Goal: Task Accomplishment & Management: Manage account settings

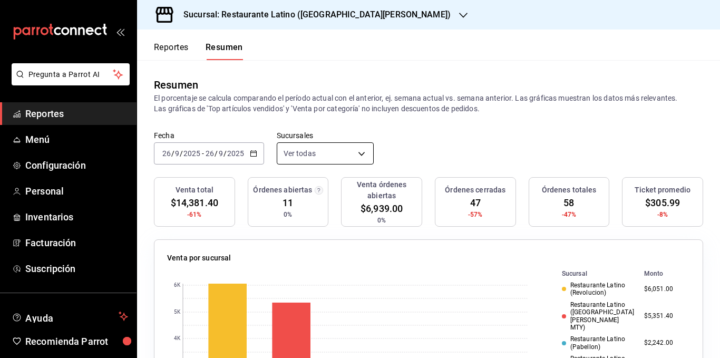
click at [330, 156] on body "Pregunta a Parrot AI Reportes Menú Configuración Personal Inventarios Facturaci…" at bounding box center [360, 179] width 720 height 358
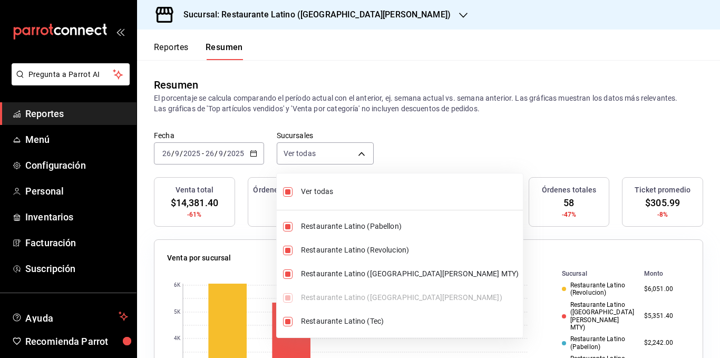
click at [312, 192] on span "Ver todas" at bounding box center [410, 191] width 218 height 11
type input "[object Object]"
checkbox input "false"
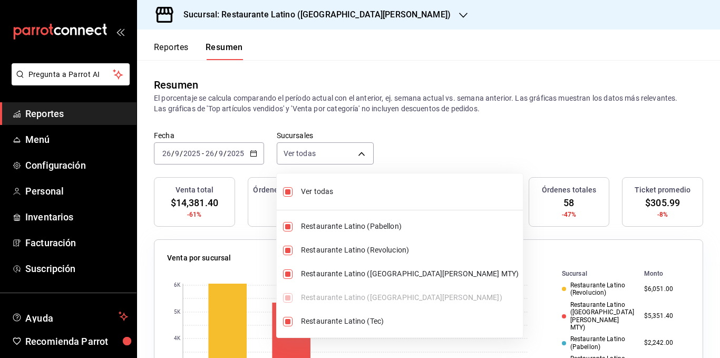
checkbox input "false"
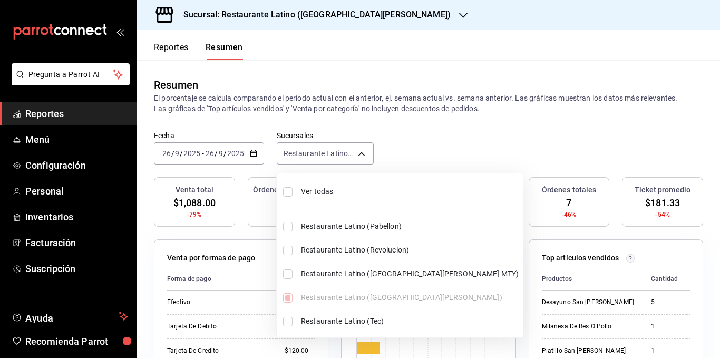
click at [320, 191] on span "Ver todas" at bounding box center [410, 191] width 218 height 11
type input "[object Object],[object Object],[object Object],[object Object],[object Object]"
checkbox input "true"
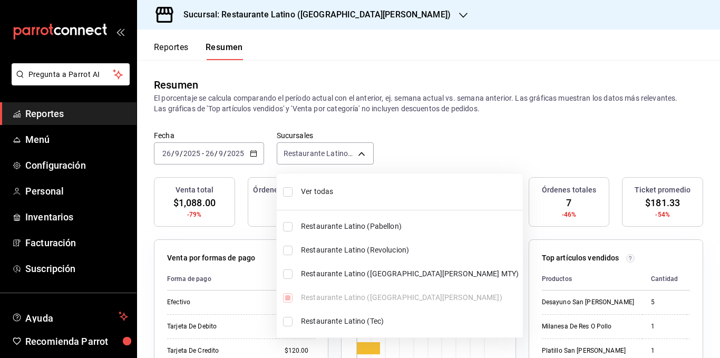
checkbox input "true"
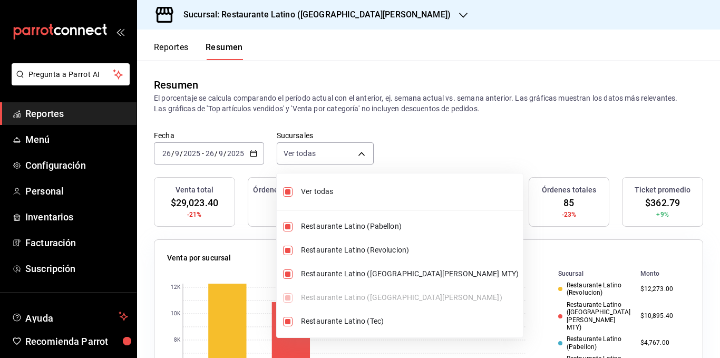
click at [344, 105] on div at bounding box center [360, 179] width 720 height 358
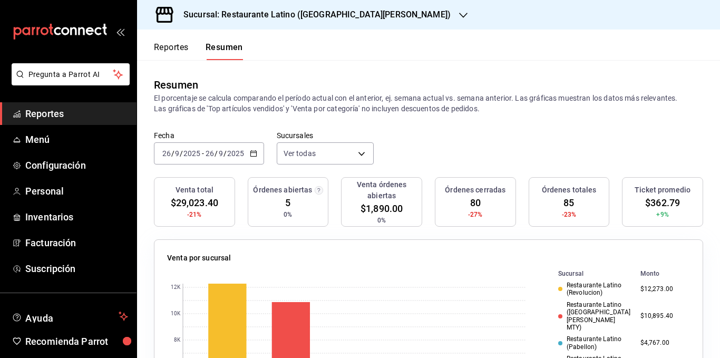
click at [339, 99] on p "El porcentaje se calcula comparando el período actual con el anterior, ej. sema…" at bounding box center [428, 103] width 549 height 21
click at [254, 99] on p "El porcentaje se calcula comparando el período actual con el anterior, ej. sema…" at bounding box center [428, 103] width 549 height 21
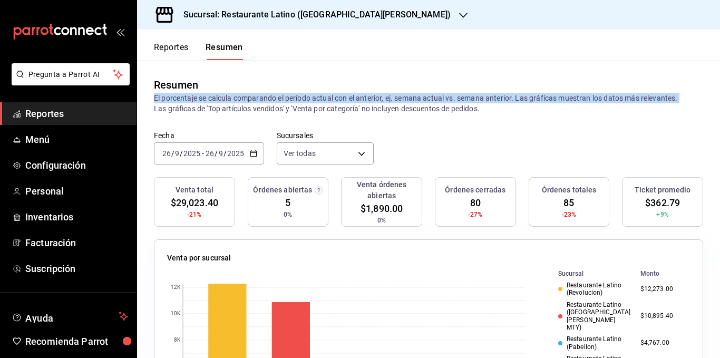
click at [254, 99] on p "El porcentaje se calcula comparando el período actual con el anterior, ej. sema…" at bounding box center [428, 103] width 549 height 21
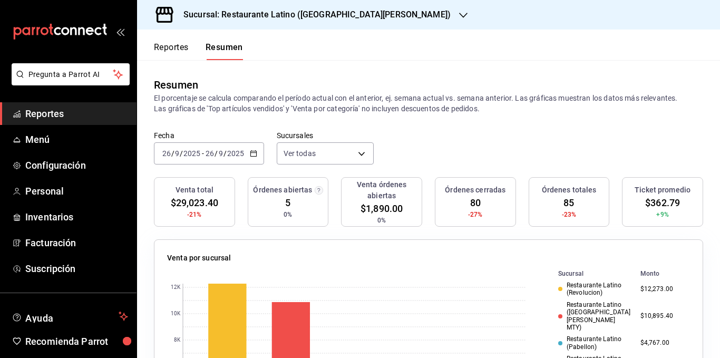
click at [233, 109] on p "El porcentaje se calcula comparando el período actual con el anterior, ej. sema…" at bounding box center [428, 103] width 549 height 21
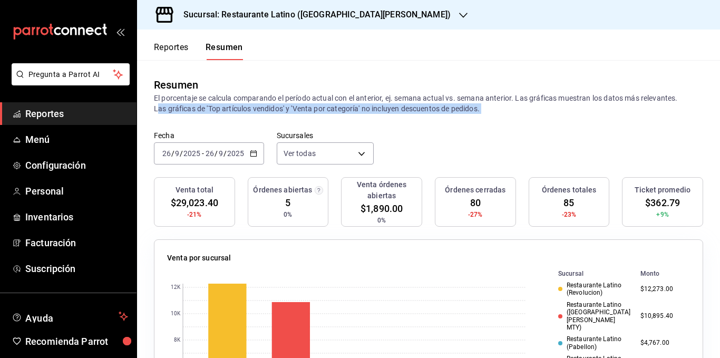
click at [233, 109] on p "El porcentaje se calcula comparando el período actual con el anterior, ej. sema…" at bounding box center [428, 103] width 549 height 21
click at [303, 107] on p "El porcentaje se calcula comparando el período actual con el anterior, ej. sema…" at bounding box center [428, 103] width 549 height 21
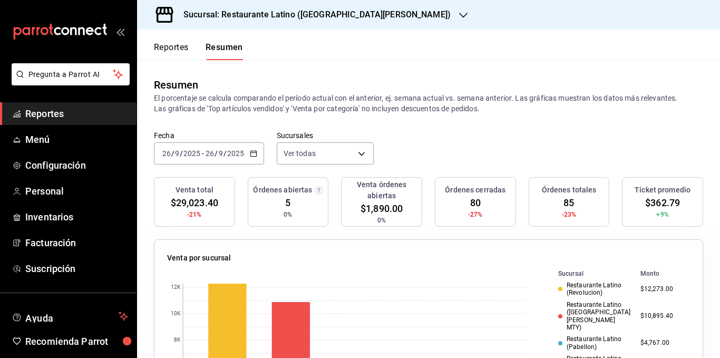
click at [330, 107] on p "El porcentaje se calcula comparando el período actual con el anterior, ej. sema…" at bounding box center [428, 103] width 549 height 21
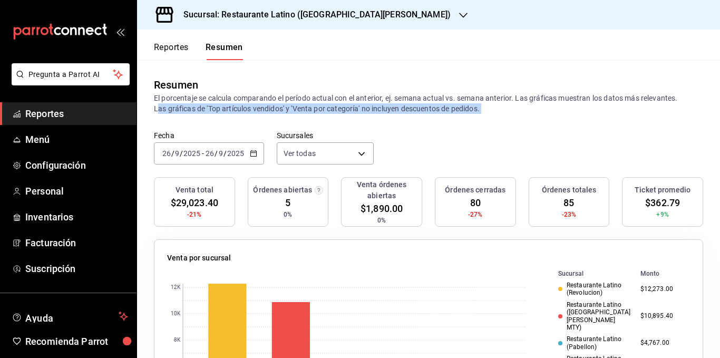
click at [330, 107] on p "El porcentaje se calcula comparando el período actual con el anterior, ej. sema…" at bounding box center [428, 103] width 549 height 21
click at [338, 107] on p "El porcentaje se calcula comparando el período actual con el anterior, ej. sema…" at bounding box center [428, 103] width 549 height 21
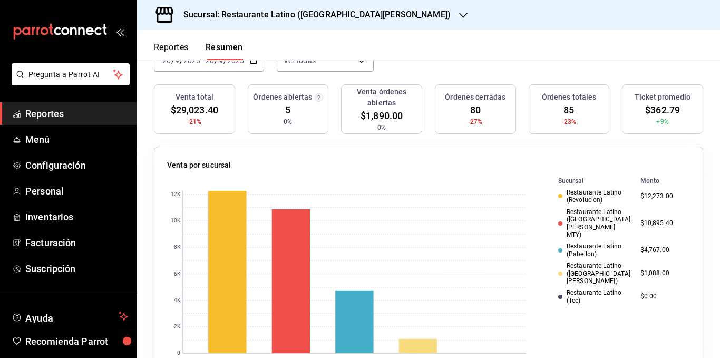
scroll to position [105, 0]
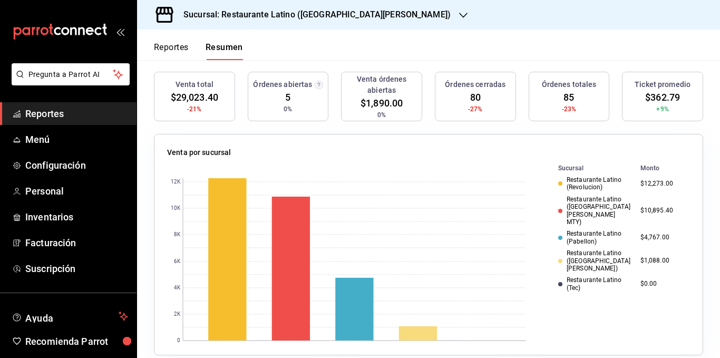
click at [331, 111] on div "Venta total $29,023.40 -21% Órdenes abiertas 5 0% Venta órdenes abiertas $1,890…" at bounding box center [428, 103] width 549 height 62
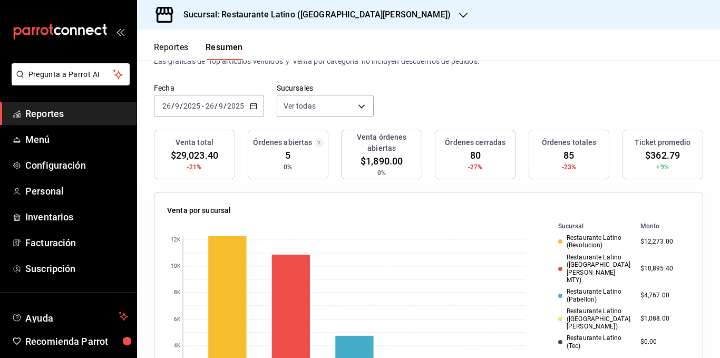
scroll to position [0, 0]
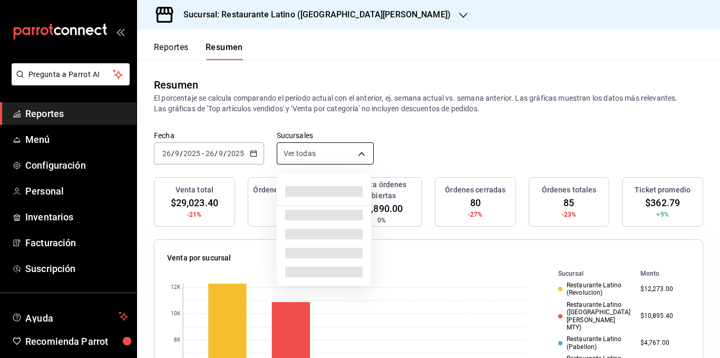
click at [318, 149] on body "Pregunta a Parrot AI Reportes Menú Configuración Personal Inventarios Facturaci…" at bounding box center [360, 179] width 720 height 358
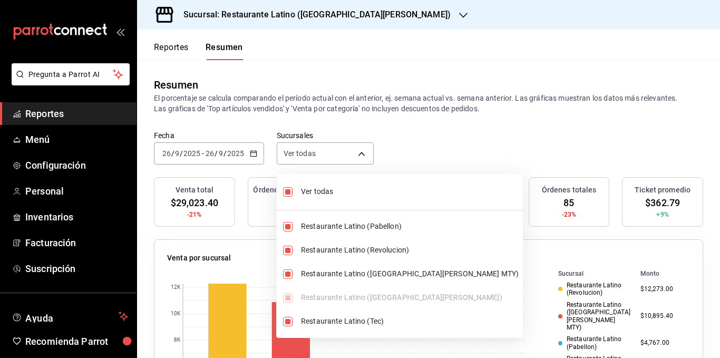
click at [324, 191] on span "Ver todas" at bounding box center [410, 191] width 218 height 11
type input "[object Object]"
checkbox input "false"
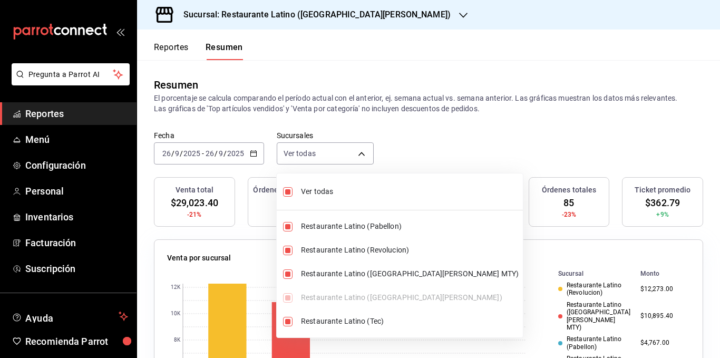
checkbox input "false"
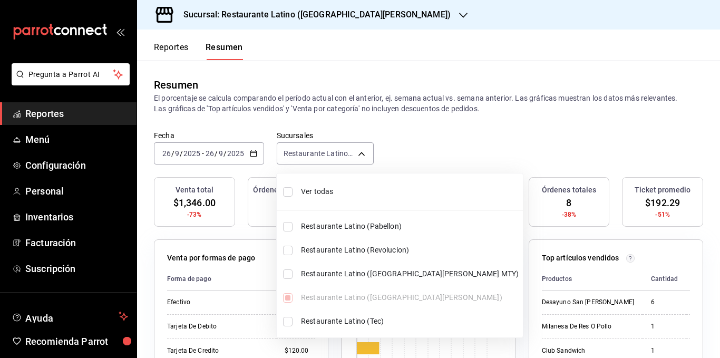
click at [324, 191] on span "Ver todas" at bounding box center [410, 191] width 218 height 11
type input "[object Object],[object Object],[object Object],[object Object],[object Object]"
checkbox input "true"
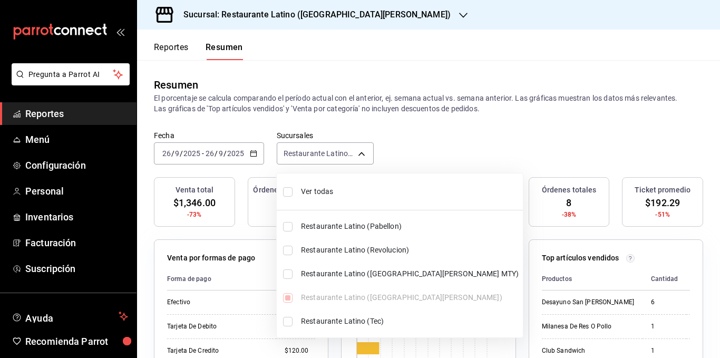
checkbox input "true"
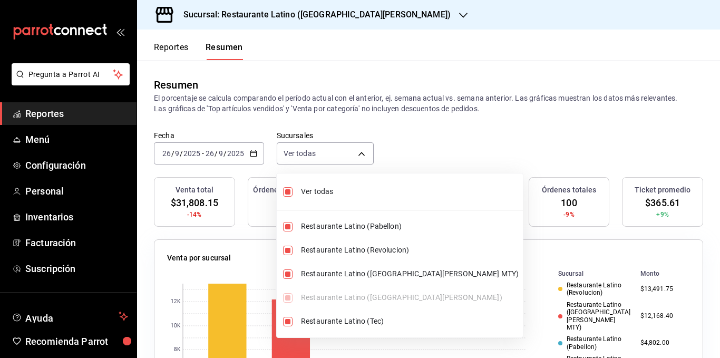
click at [320, 103] on div at bounding box center [360, 179] width 720 height 358
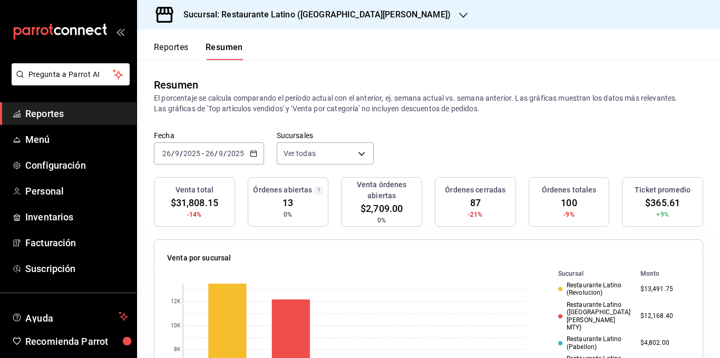
click at [423, 134] on div "Fecha [DATE] [DATE] - [DATE] [DATE] Sucursales Ver todas [object Object],[objec…" at bounding box center [428, 154] width 583 height 46
